Goal: Task Accomplishment & Management: Manage account settings

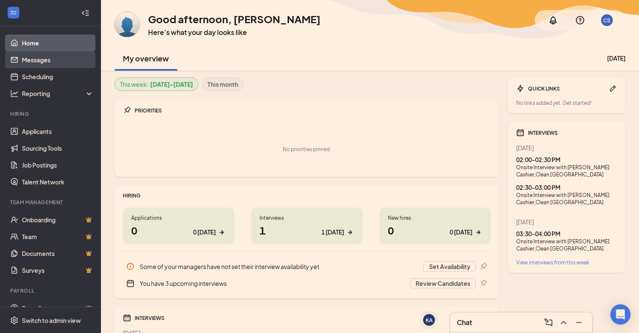
click at [49, 55] on link "Messages" at bounding box center [58, 59] width 72 height 17
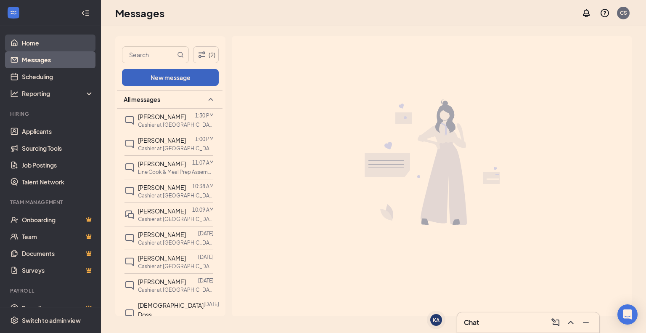
click at [54, 44] on link "Home" at bounding box center [58, 43] width 72 height 17
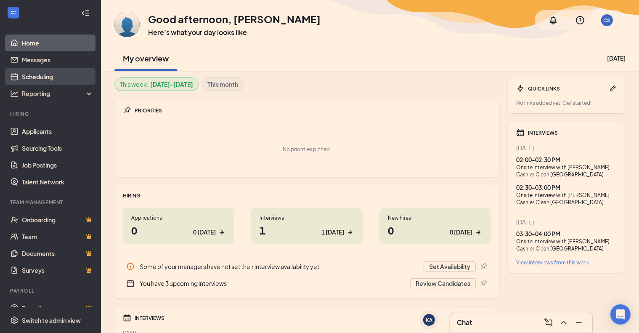
click at [57, 78] on link "Scheduling" at bounding box center [58, 76] width 72 height 17
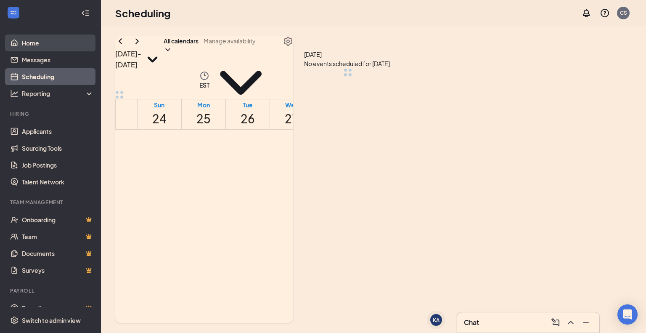
scroll to position [414, 0]
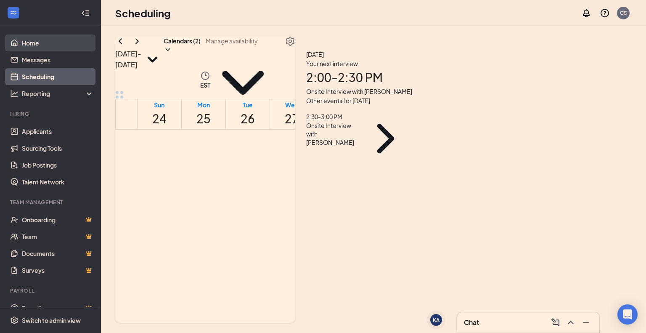
click at [48, 44] on link "Home" at bounding box center [58, 43] width 72 height 17
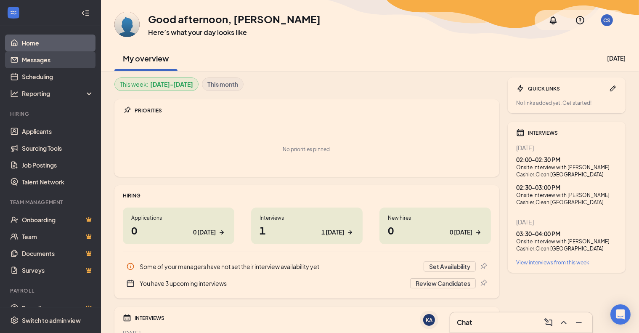
click at [48, 56] on link "Messages" at bounding box center [58, 59] width 72 height 17
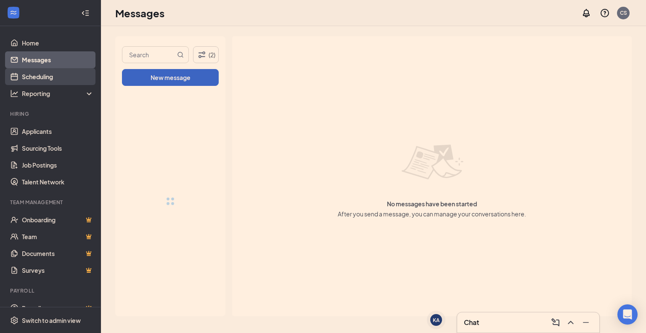
click at [53, 74] on link "Scheduling" at bounding box center [58, 76] width 72 height 17
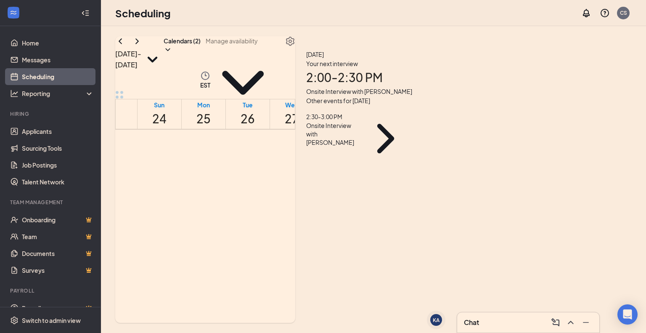
scroll to position [666, 0]
click at [253, 242] on div "1" at bounding box center [247, 247] width 14 height 11
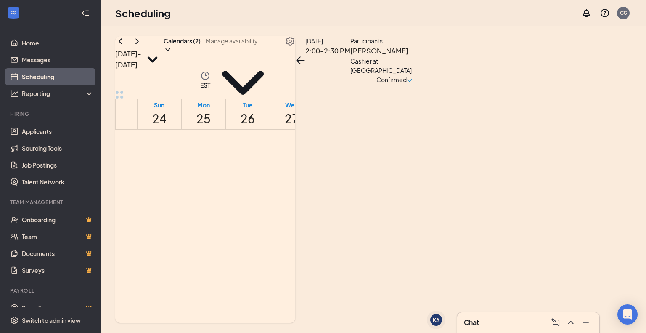
click at [439, 45] on div "Participants" at bounding box center [395, 40] width 88 height 9
click at [439, 56] on h3 "Zuhaydee Feliciano" at bounding box center [395, 50] width 88 height 11
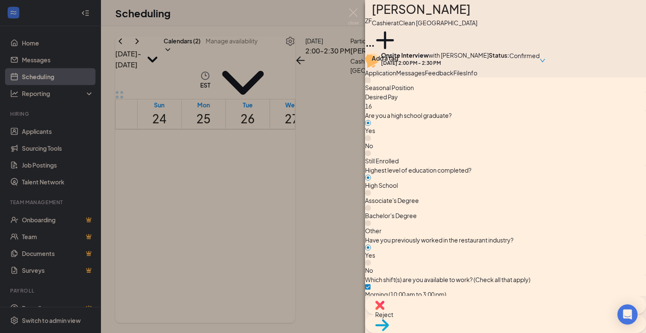
scroll to position [505, 0]
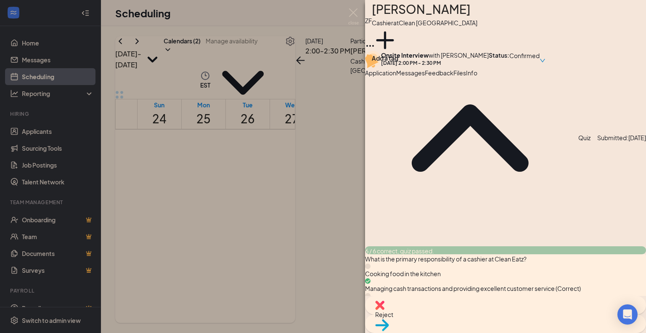
scroll to position [1016, 0]
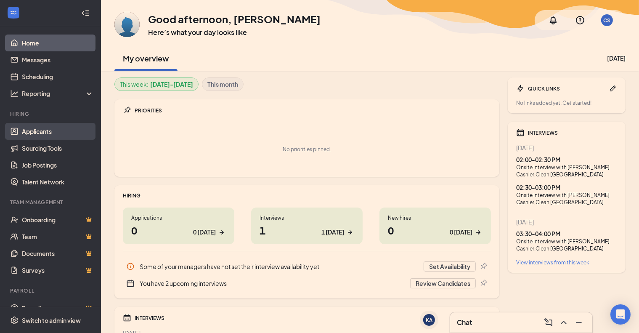
click at [51, 131] on link "Applicants" at bounding box center [58, 131] width 72 height 17
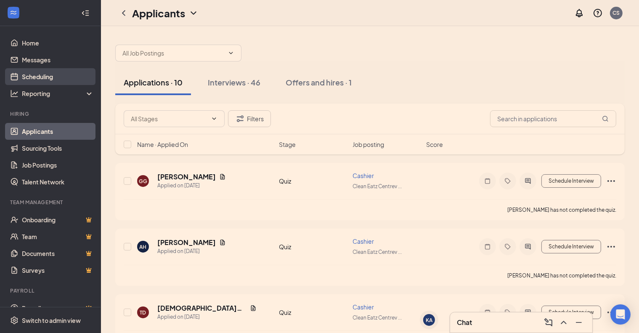
click at [69, 83] on link "Scheduling" at bounding box center [58, 76] width 72 height 17
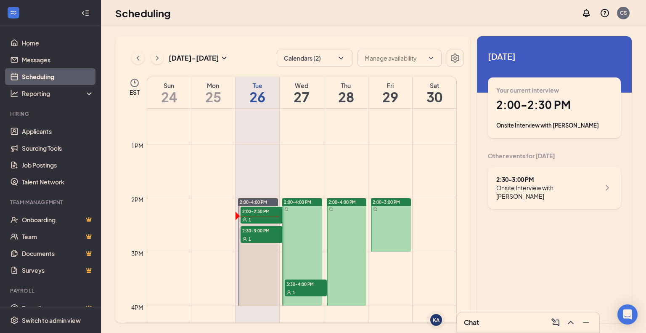
scroll to position [750, 0]
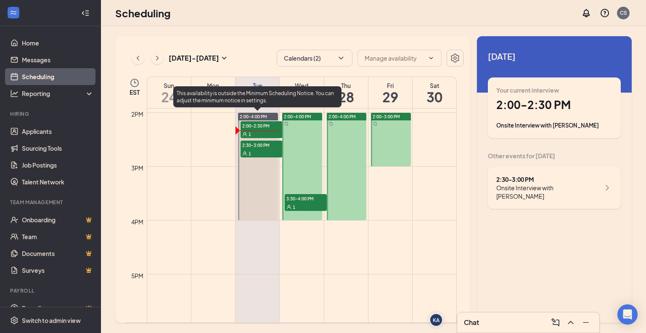
click at [258, 147] on span "2:30-3:00 PM" at bounding box center [262, 145] width 42 height 8
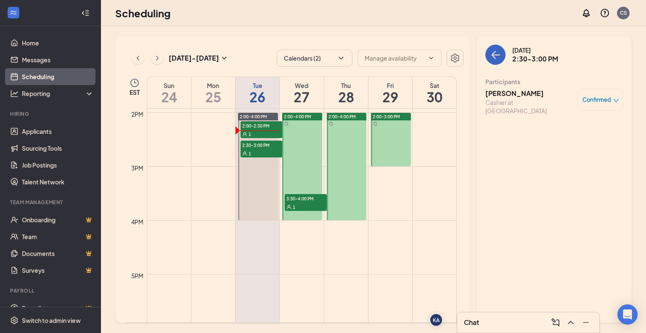
click at [508, 91] on h3 "[PERSON_NAME]" at bounding box center [530, 93] width 88 height 9
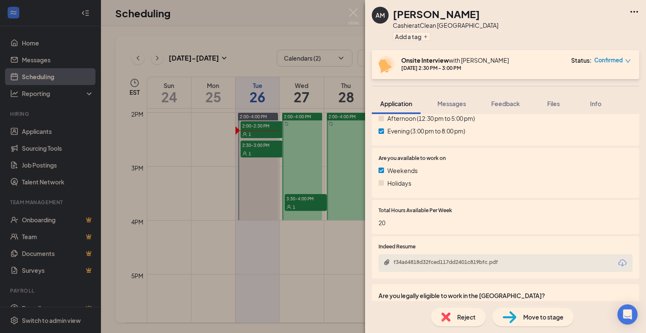
scroll to position [505, 0]
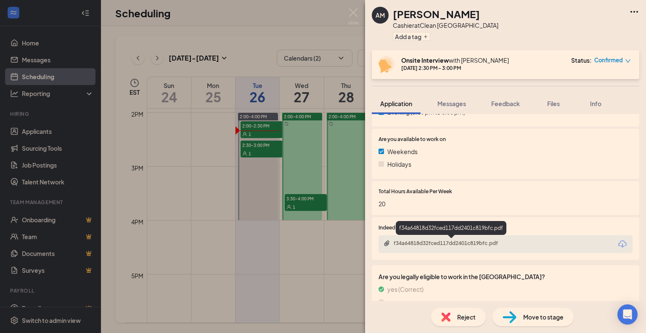
click at [419, 240] on div "f34a64818d32fced117dd2401c819bfc.pdf" at bounding box center [453, 243] width 118 height 7
click at [357, 20] on img at bounding box center [353, 16] width 11 height 16
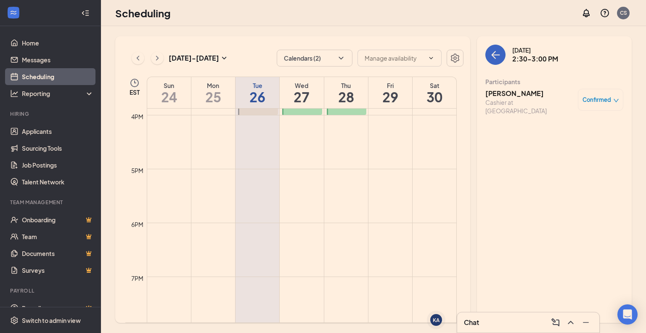
scroll to position [750, 0]
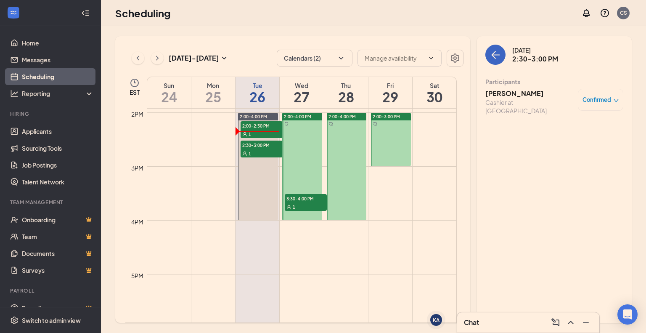
click at [300, 194] on span "3:30-4:00 PM" at bounding box center [306, 198] width 42 height 8
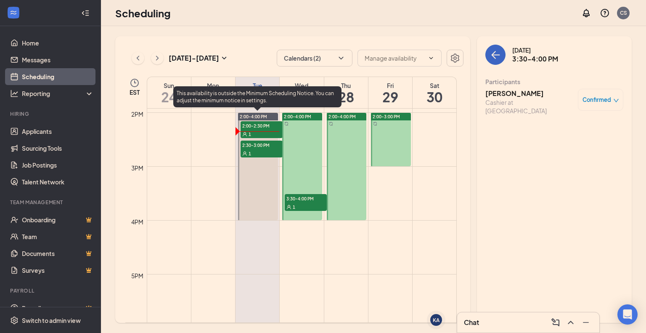
click at [261, 150] on div "1" at bounding box center [262, 153] width 42 height 8
click at [267, 152] on div "1" at bounding box center [262, 153] width 42 height 8
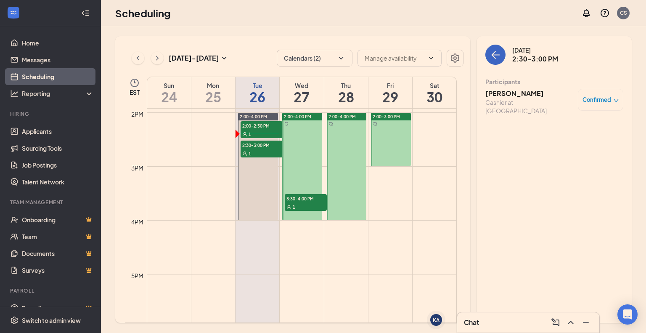
click at [522, 98] on div "Cashier at [GEOGRAPHIC_DATA]" at bounding box center [530, 106] width 88 height 17
click at [513, 94] on h3 "[PERSON_NAME]" at bounding box center [530, 93] width 88 height 9
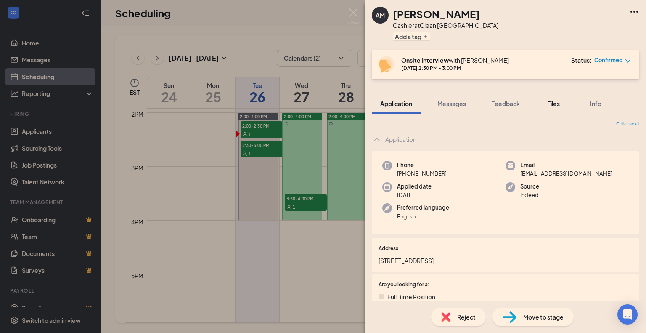
click at [547, 110] on button "Files" at bounding box center [554, 103] width 34 height 21
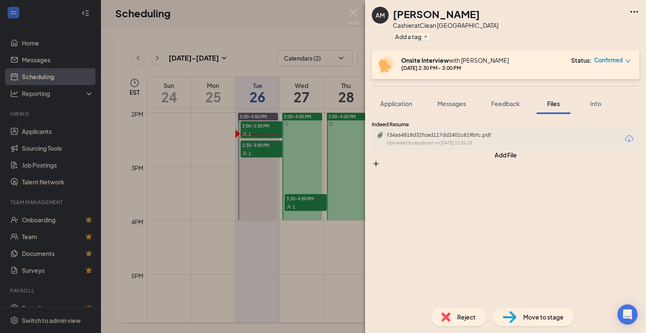
click at [495, 146] on div "f34a64818d32fced117dd2401c819bfc.pdf Uploaded by applicant on [DATE] 12:01:19" at bounding box center [445, 139] width 136 height 15
